Goal: Find specific page/section: Find specific page/section

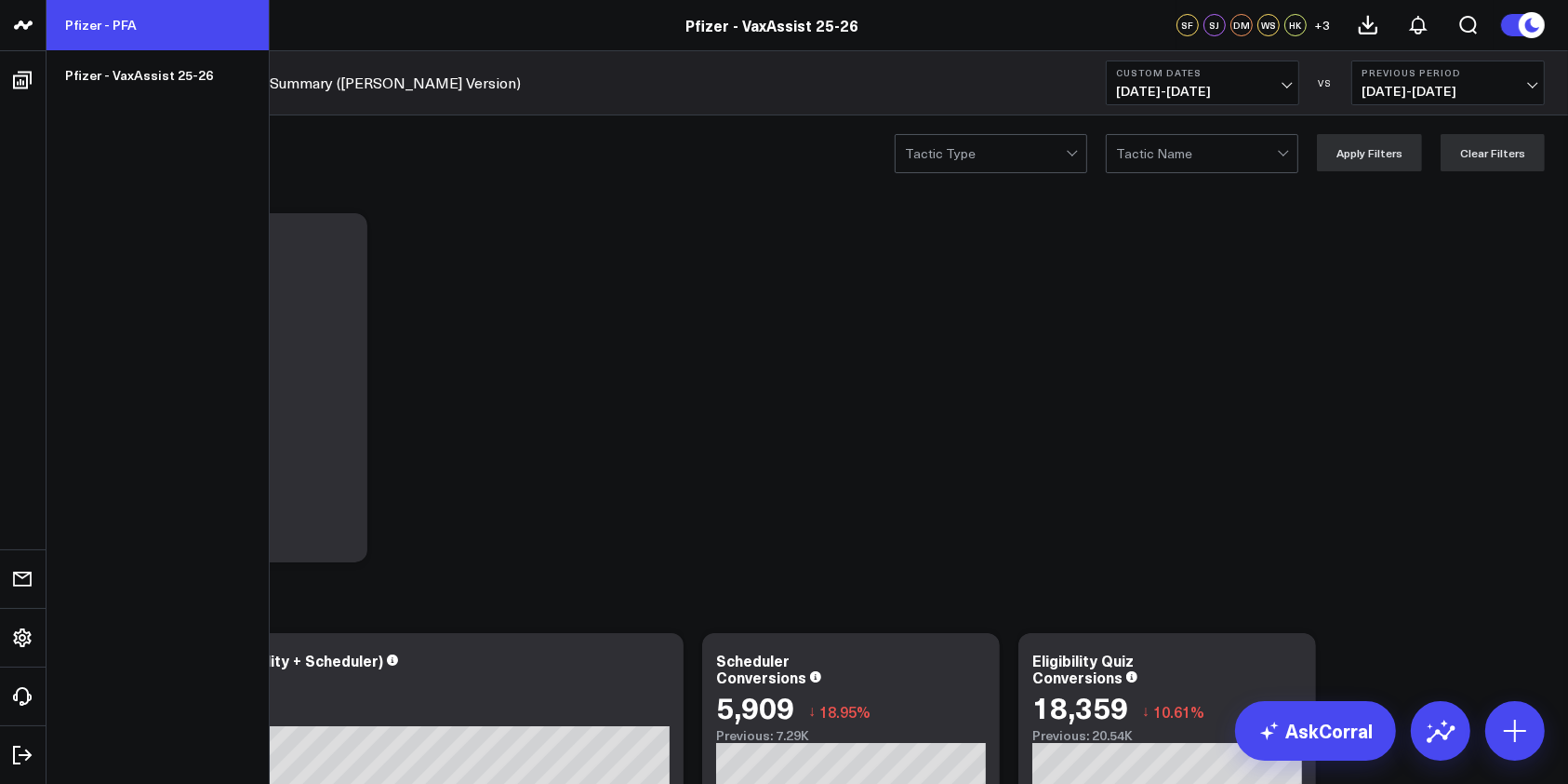
click at [97, 31] on link "Pfizer - PFA" at bounding box center [157, 25] width 222 height 50
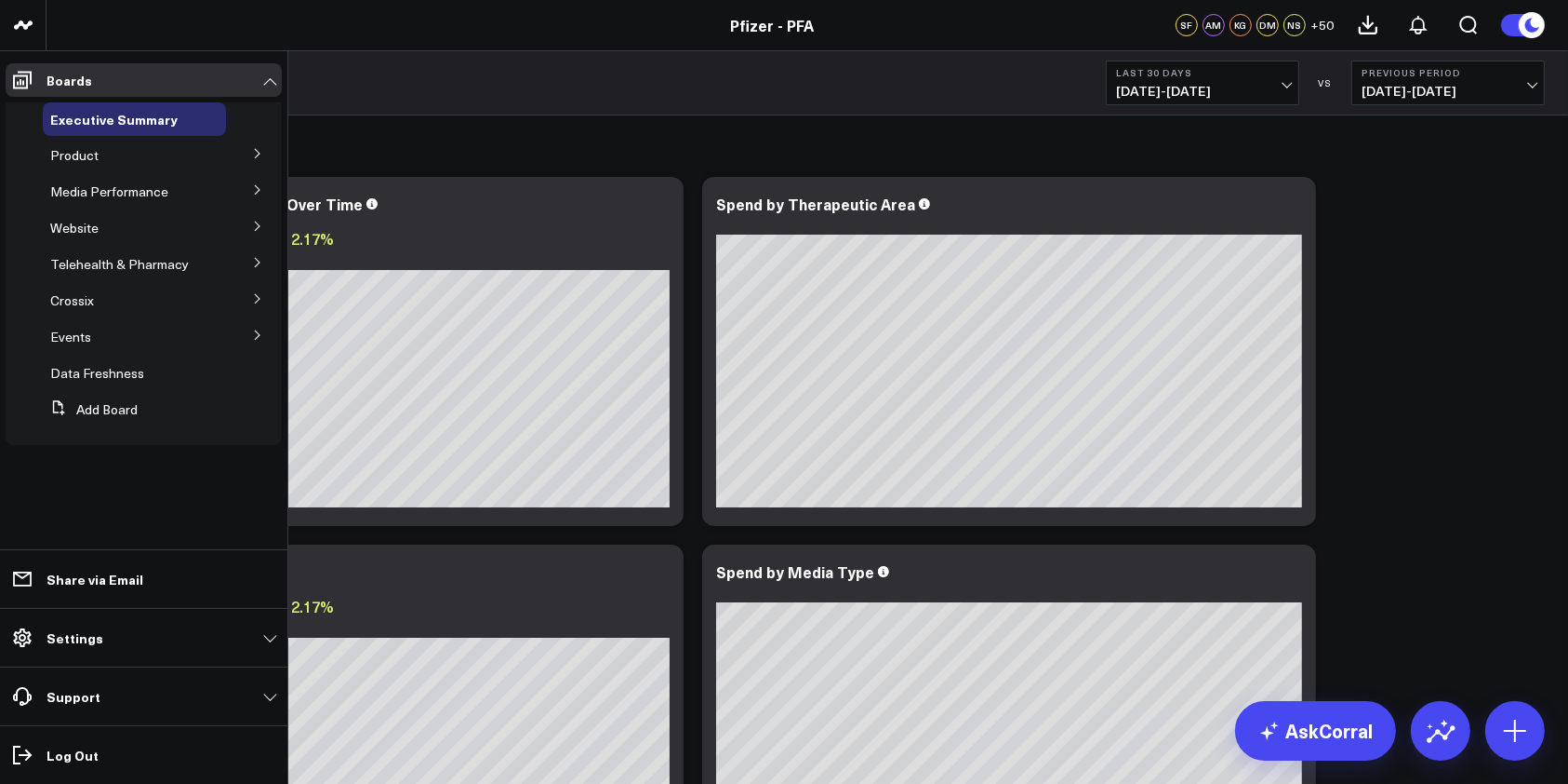
click at [252, 147] on button at bounding box center [257, 152] width 48 height 28
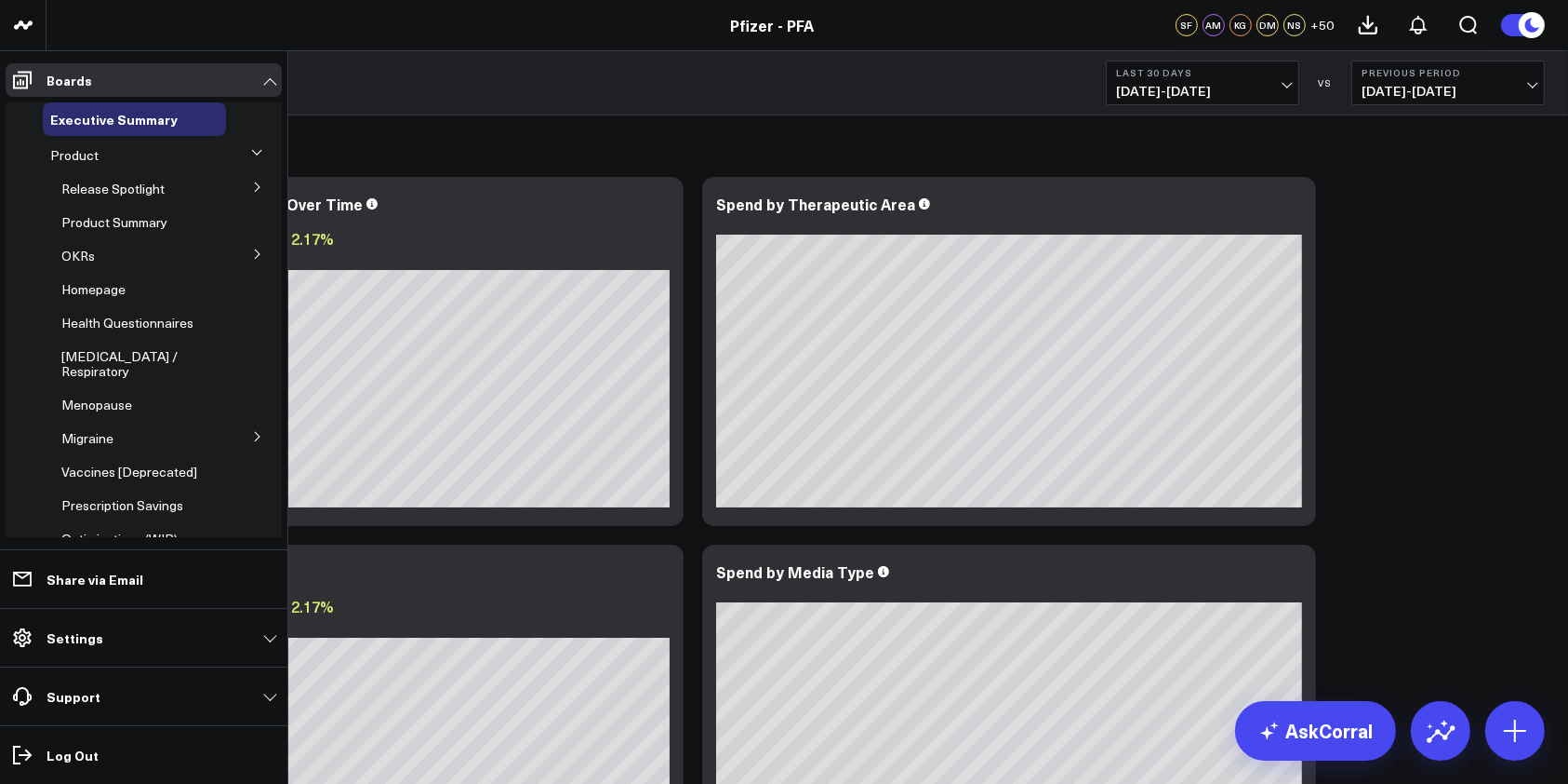
click at [238, 187] on button at bounding box center [257, 185] width 48 height 28
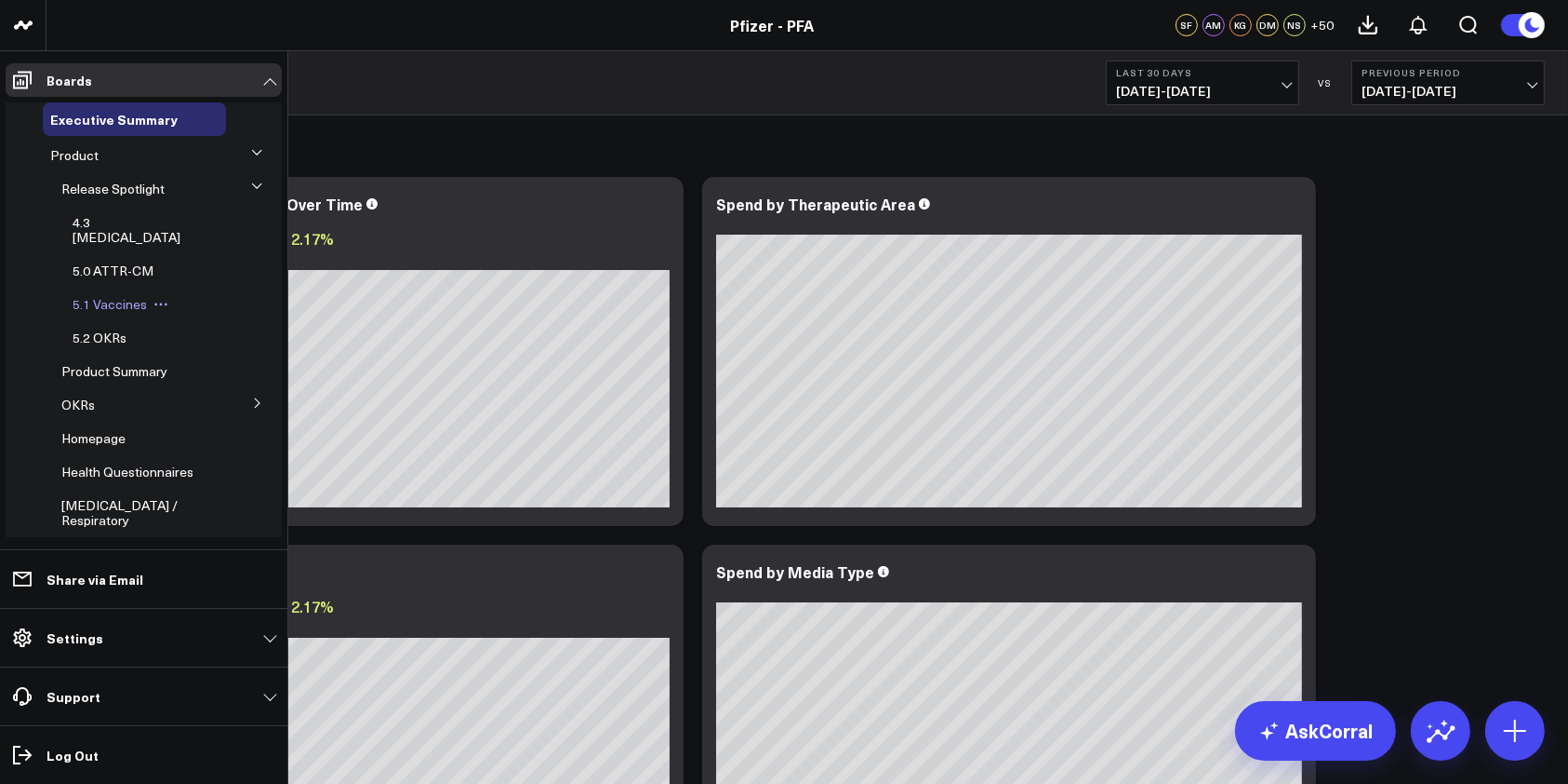
click at [112, 295] on span "5.1 Vaccines" at bounding box center [109, 304] width 74 height 18
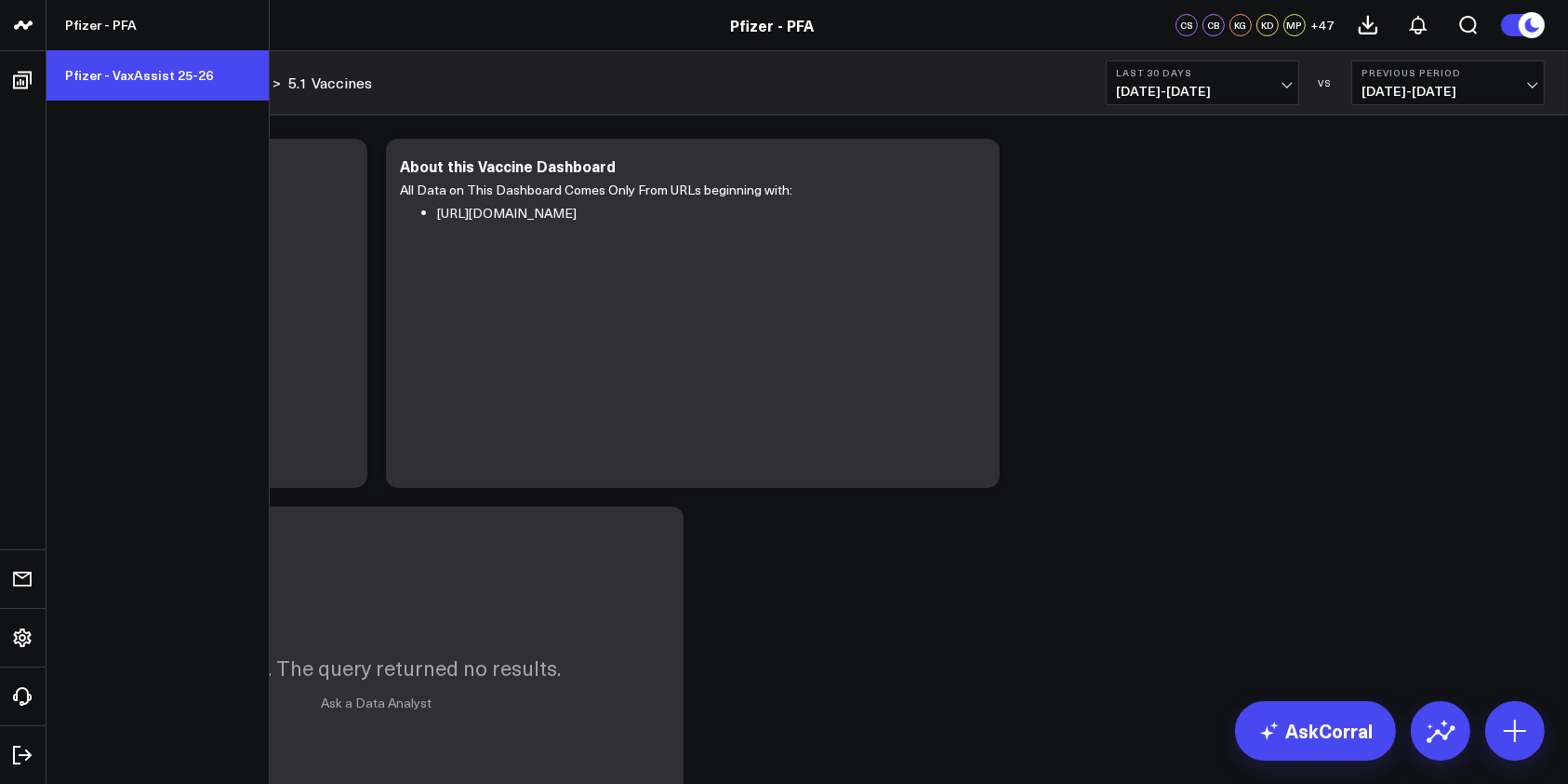
click at [119, 71] on link "Pfizer - VaxAssist 25-26" at bounding box center [157, 75] width 222 height 50
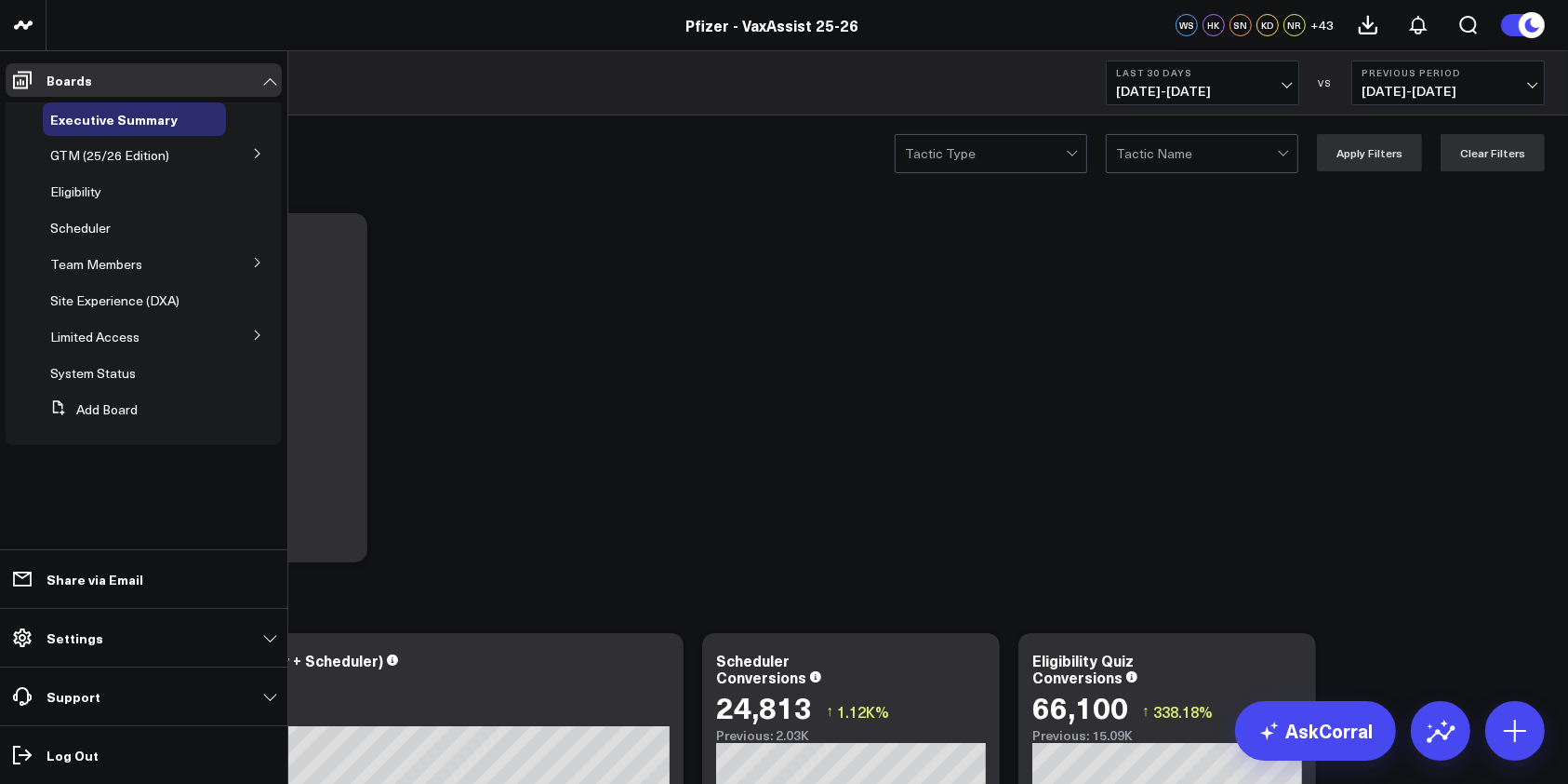
click at [247, 264] on button at bounding box center [257, 261] width 48 height 28
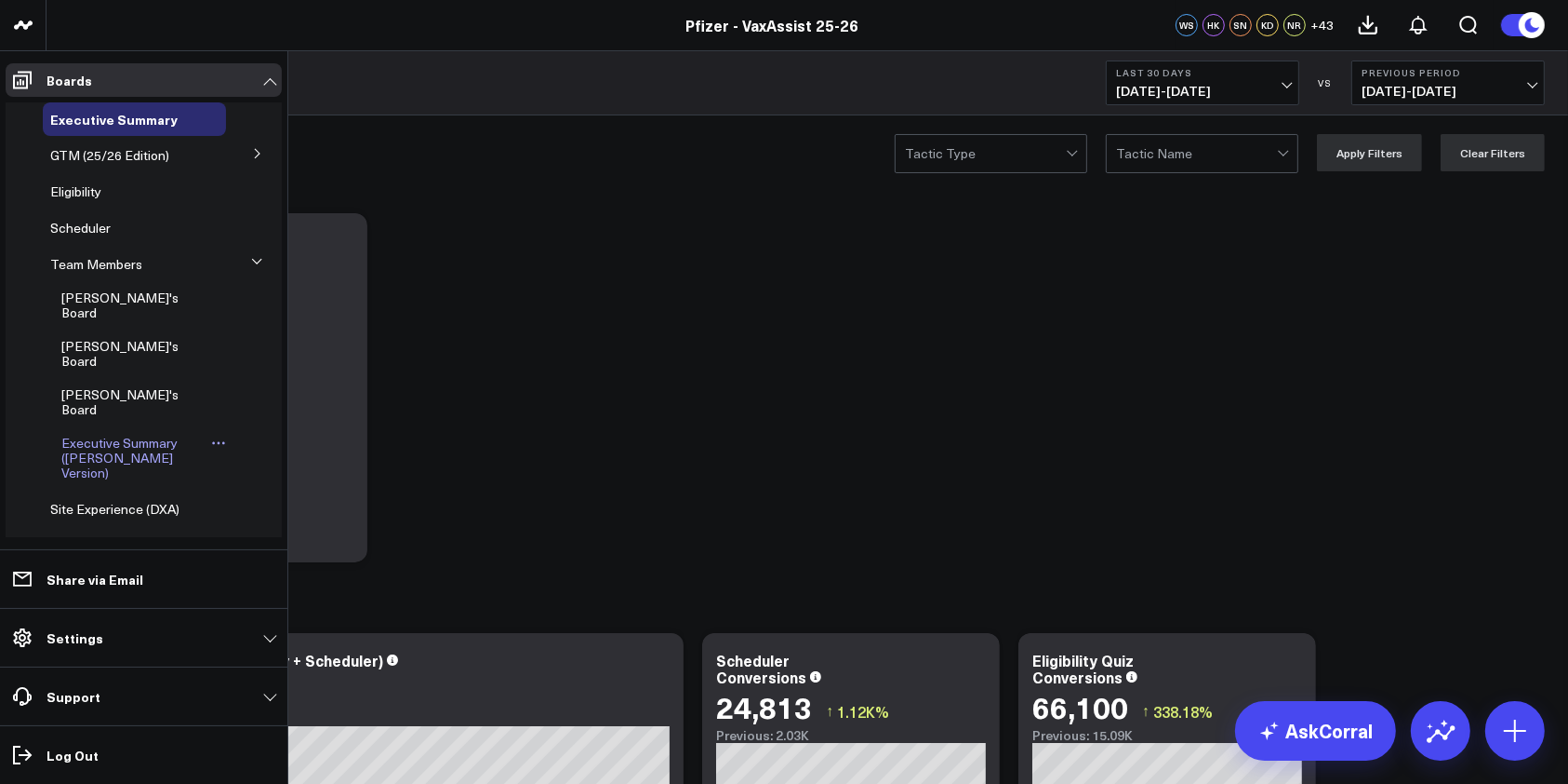
click at [120, 434] on span "Executive Summary (Surina's Version)" at bounding box center [120, 457] width 117 height 47
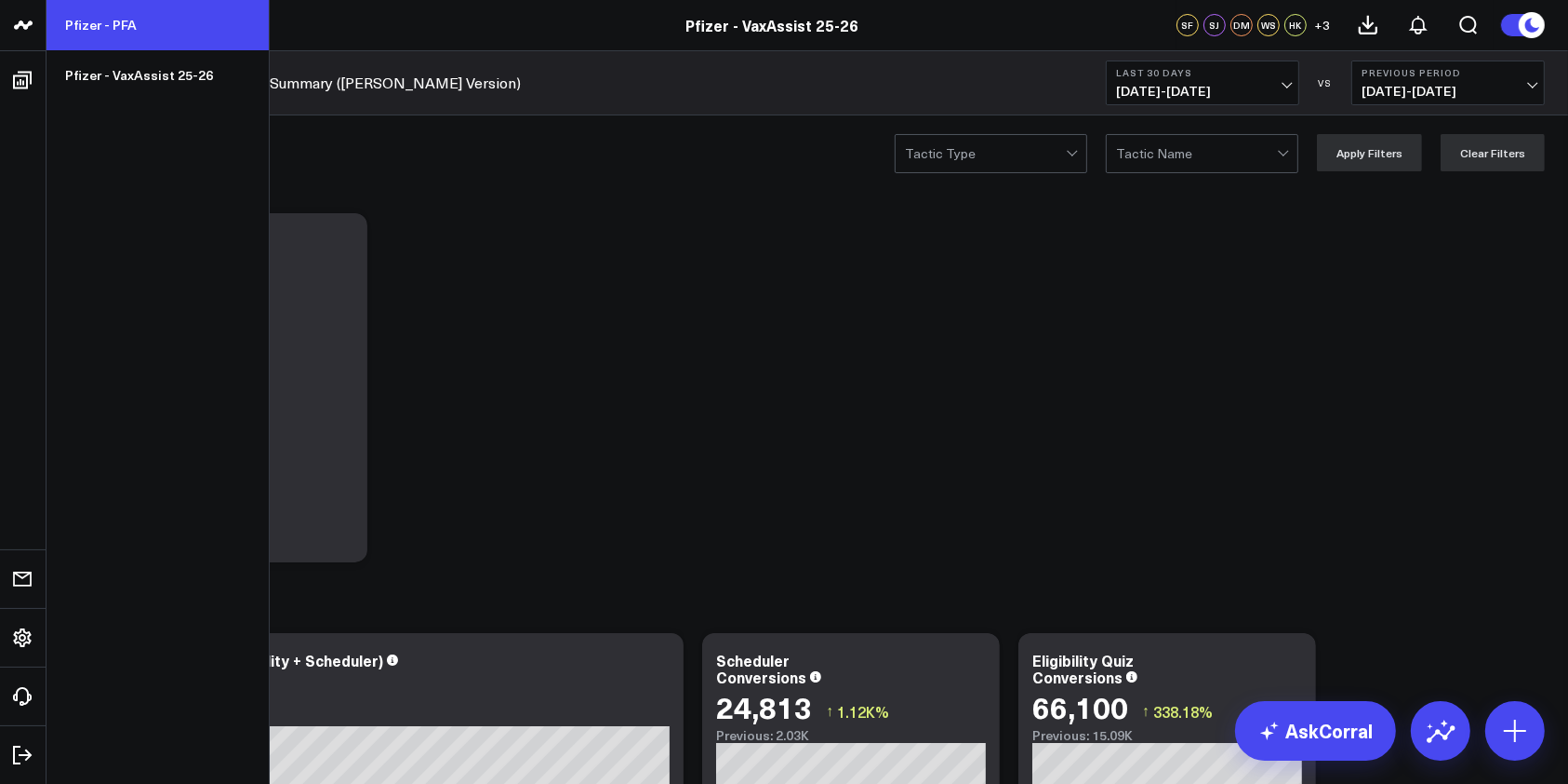
click at [93, 20] on link "Pfizer - PFA" at bounding box center [157, 25] width 222 height 50
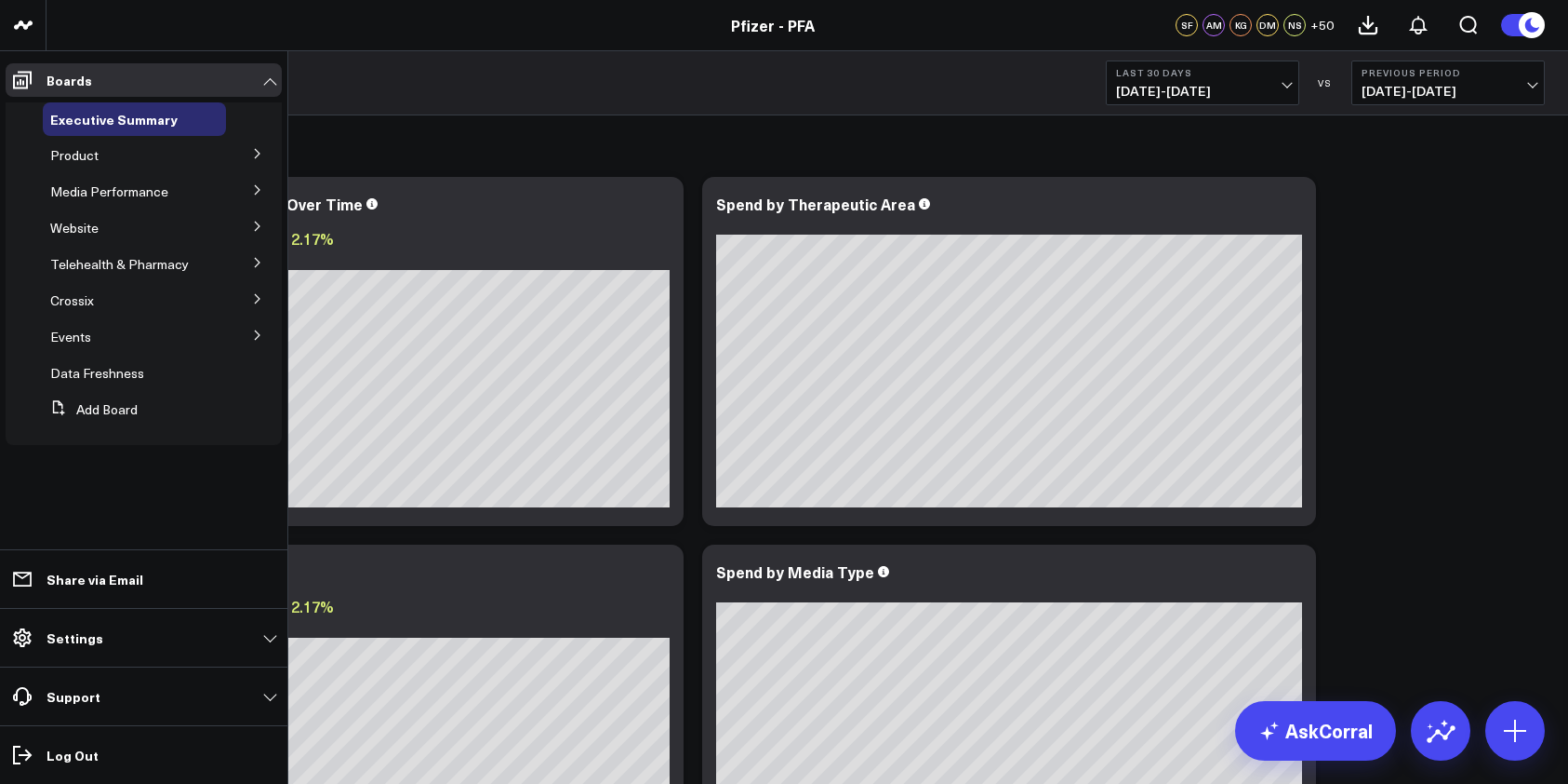
click at [256, 145] on button at bounding box center [257, 152] width 48 height 28
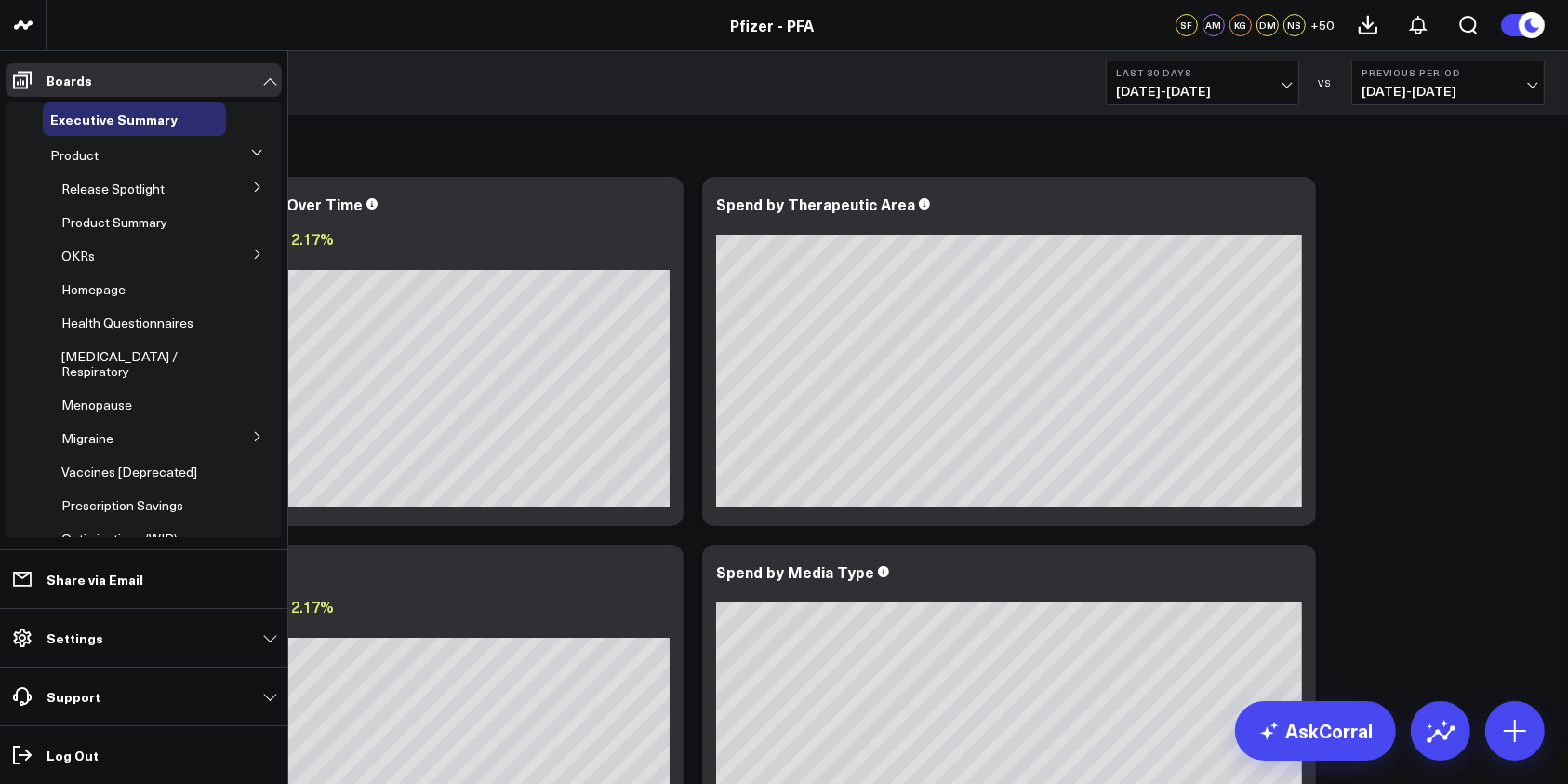
click at [253, 184] on icon at bounding box center [258, 187] width 11 height 11
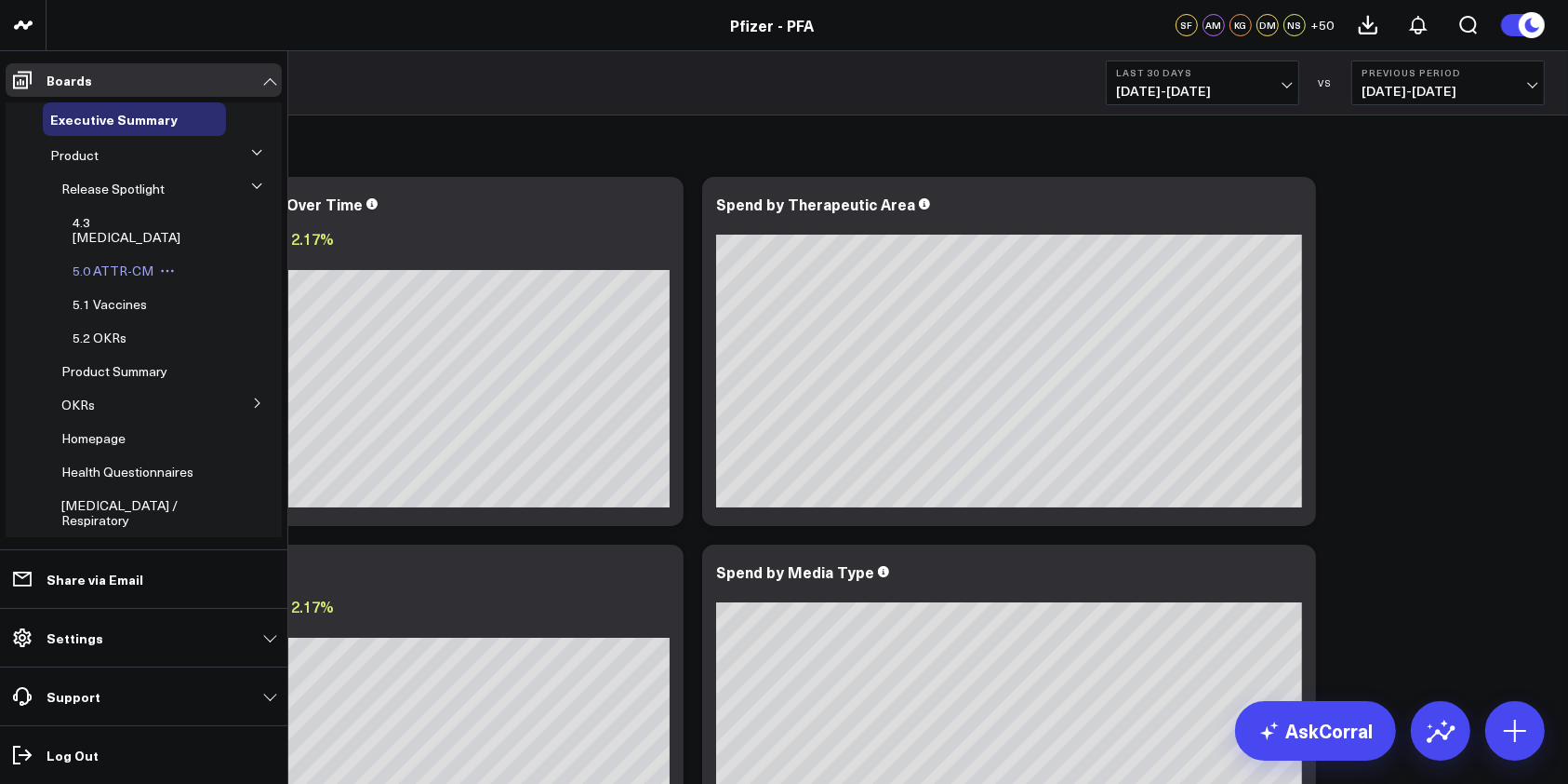
click at [119, 261] on span "5.0 ATTR-CM" at bounding box center [112, 270] width 81 height 18
